Goal: Complete application form

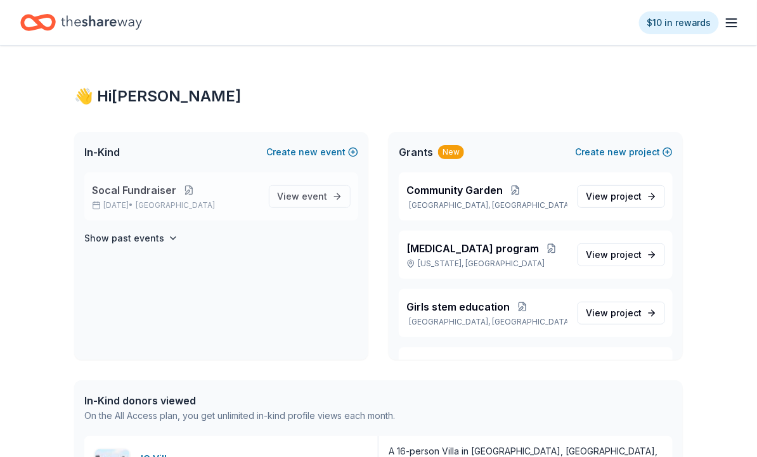
click at [185, 192] on button at bounding box center [188, 190] width 25 height 10
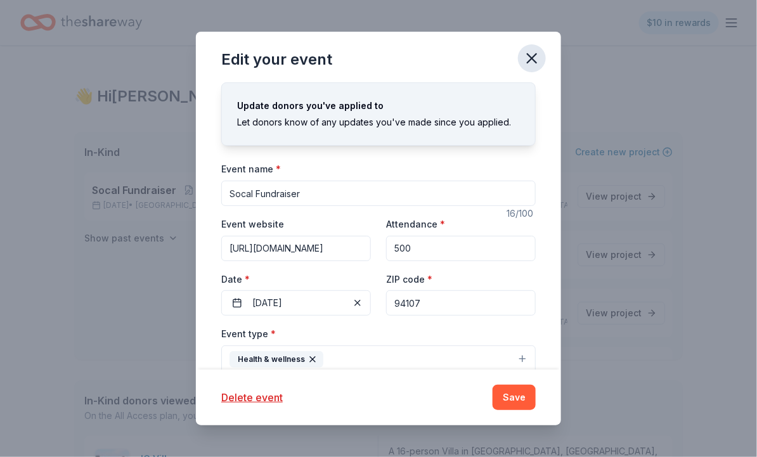
click at [534, 52] on icon "button" at bounding box center [532, 58] width 18 height 18
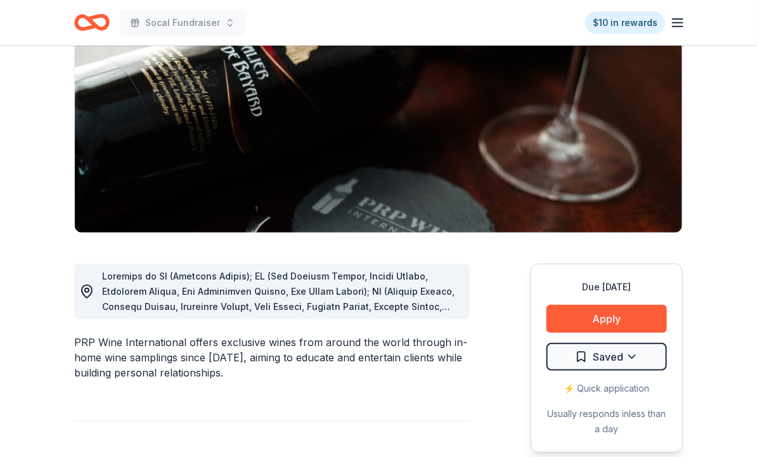
scroll to position [157, 0]
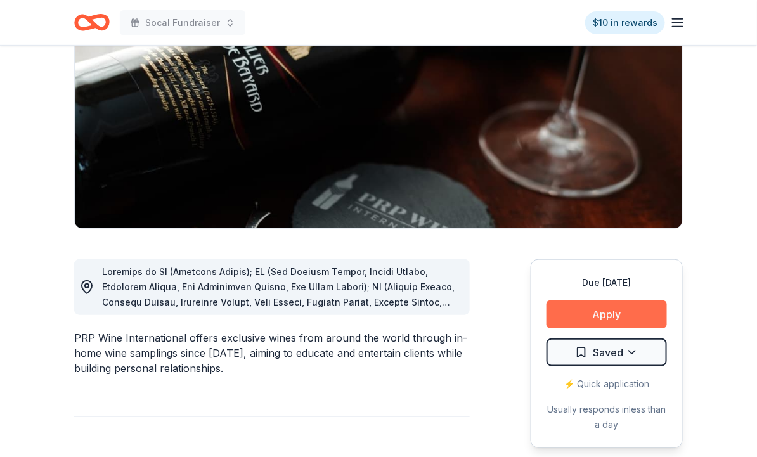
click at [603, 319] on button "Apply" at bounding box center [606, 314] width 120 height 28
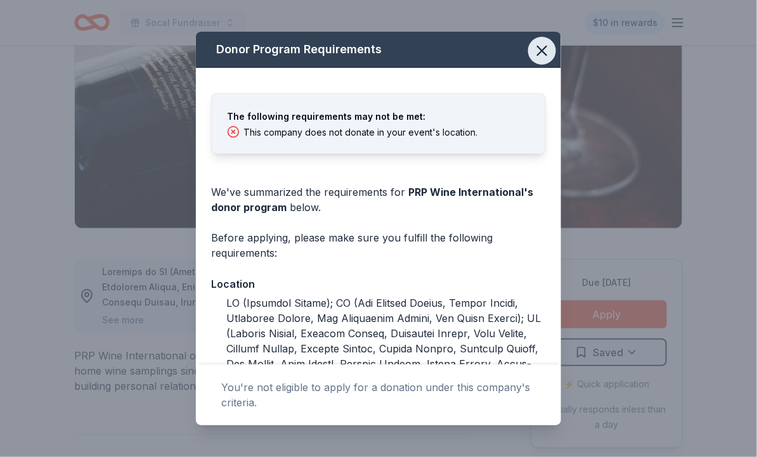
click at [539, 49] on icon "button" at bounding box center [541, 50] width 9 height 9
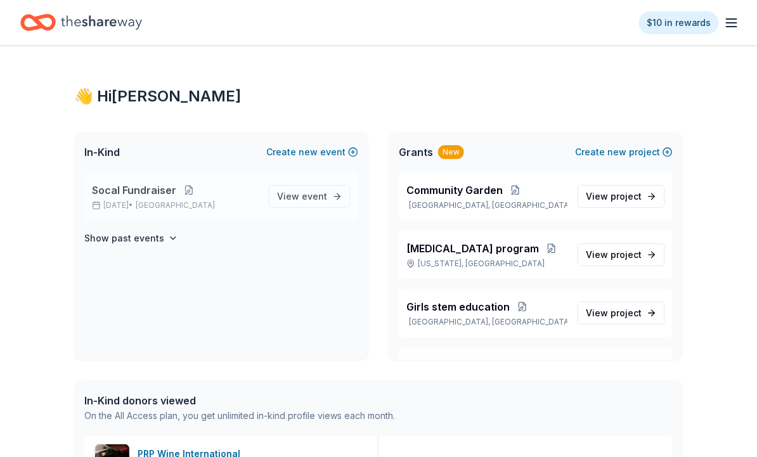
click at [188, 188] on button at bounding box center [188, 190] width 25 height 10
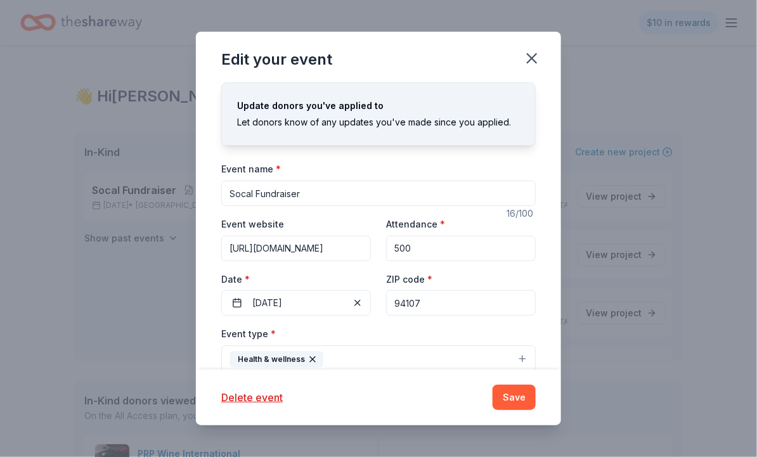
click at [437, 302] on input "94107" at bounding box center [461, 302] width 150 height 25
type input "33432"
click at [520, 397] on button "Save" at bounding box center [513, 397] width 43 height 25
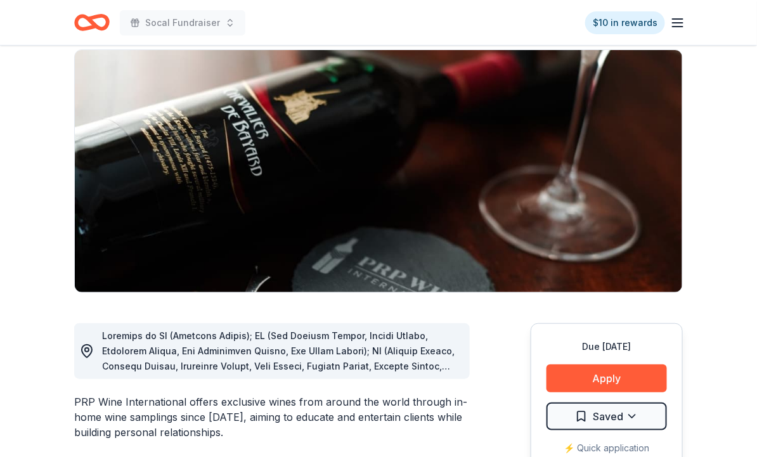
scroll to position [102, 0]
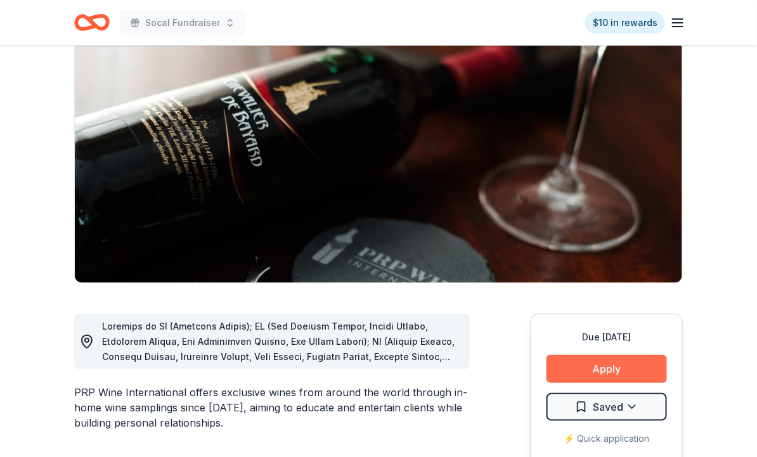
click at [597, 365] on button "Apply" at bounding box center [606, 369] width 120 height 28
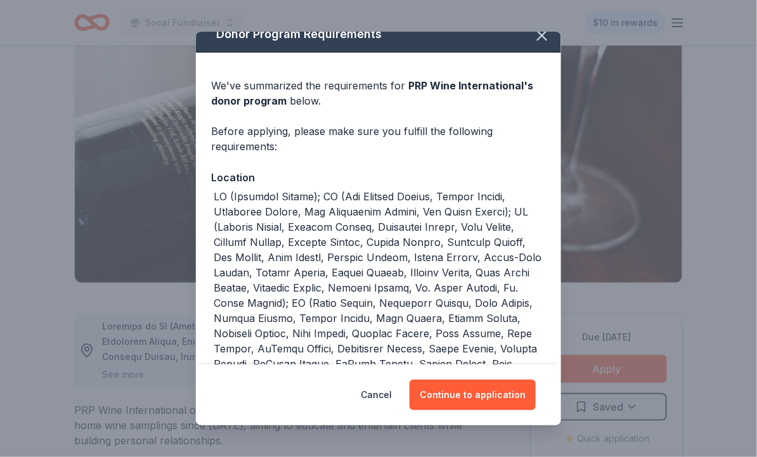
scroll to position [18, 0]
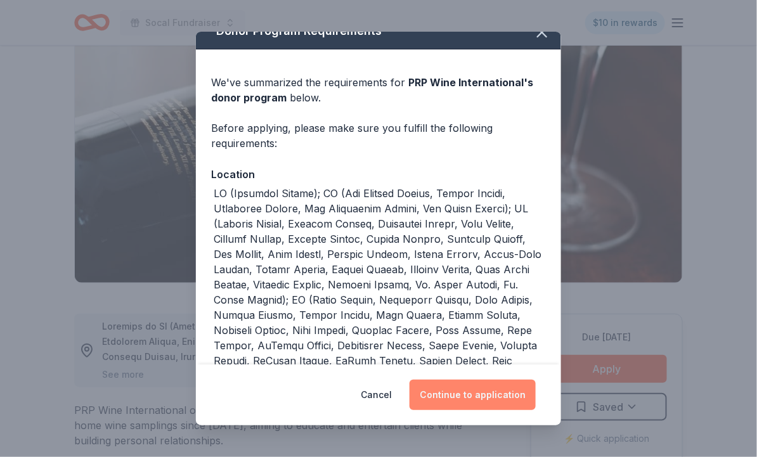
click at [489, 392] on button "Continue to application" at bounding box center [472, 395] width 126 height 30
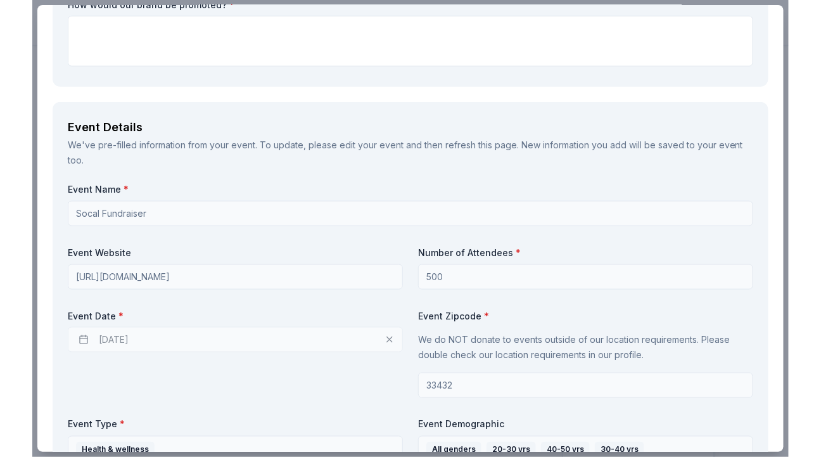
scroll to position [340, 0]
